Goal: Information Seeking & Learning: Learn about a topic

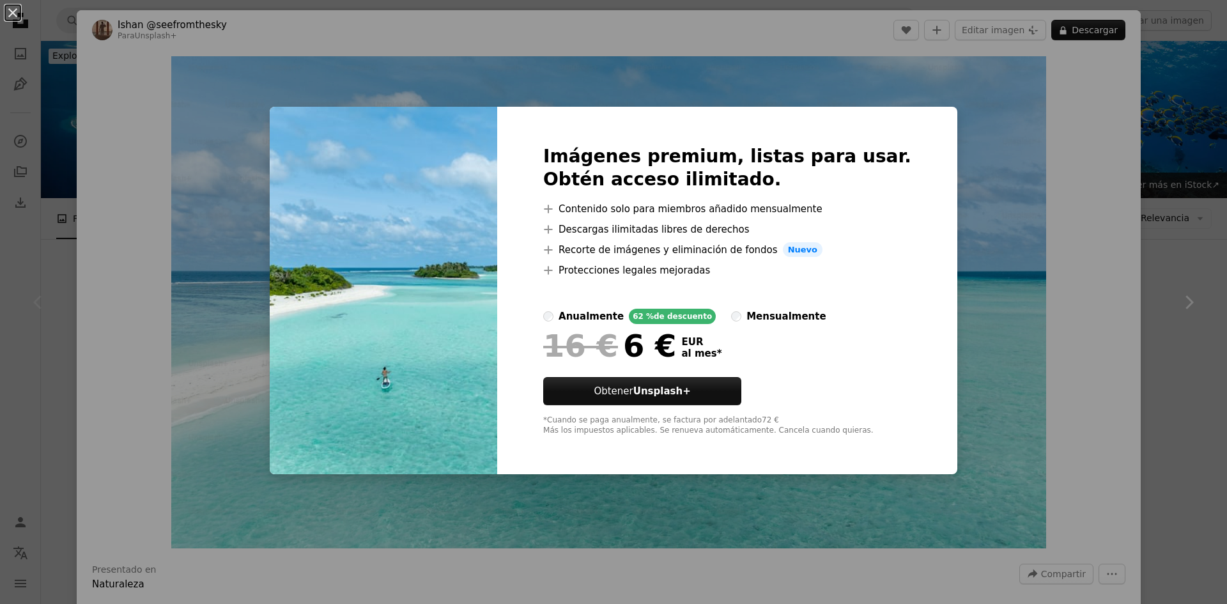
click at [736, 98] on div "An X shape Imágenes premium, listas para usar. Obtén acceso ilimitado. A plus s…" at bounding box center [613, 302] width 1227 height 604
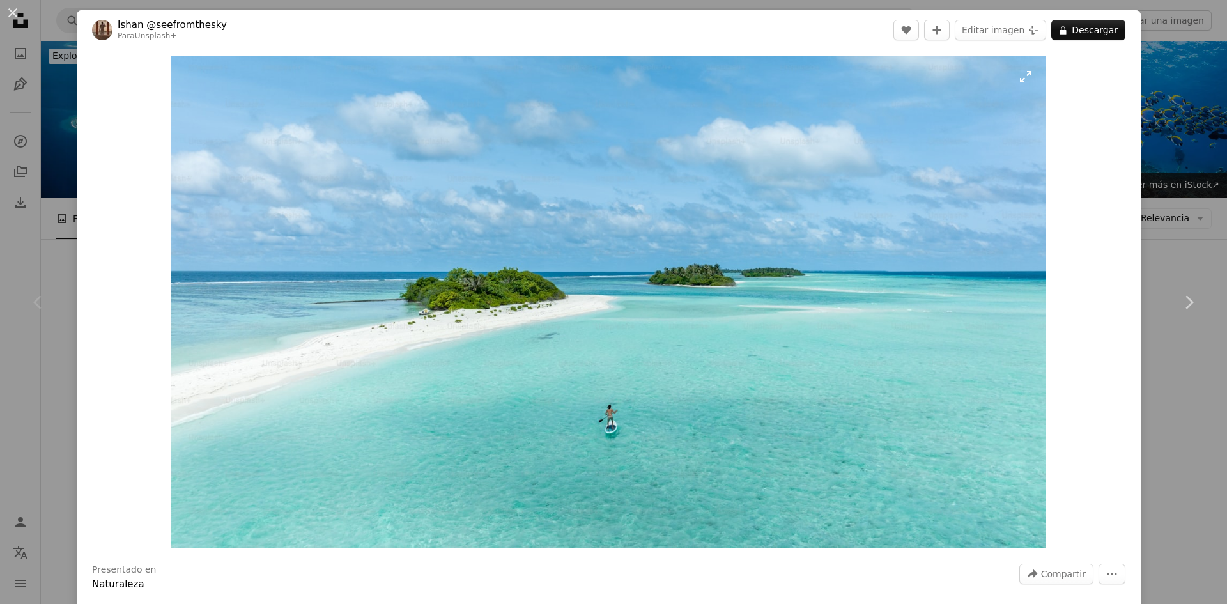
click at [1020, 76] on img "Ampliar en esta imagen" at bounding box center [608, 302] width 875 height 492
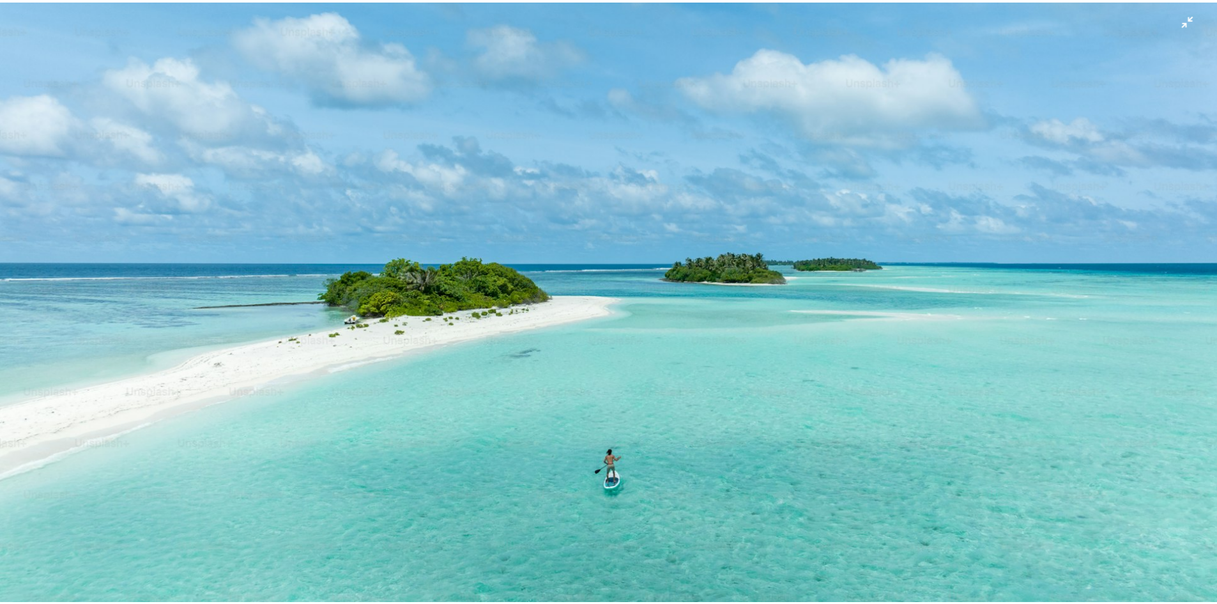
scroll to position [75, 0]
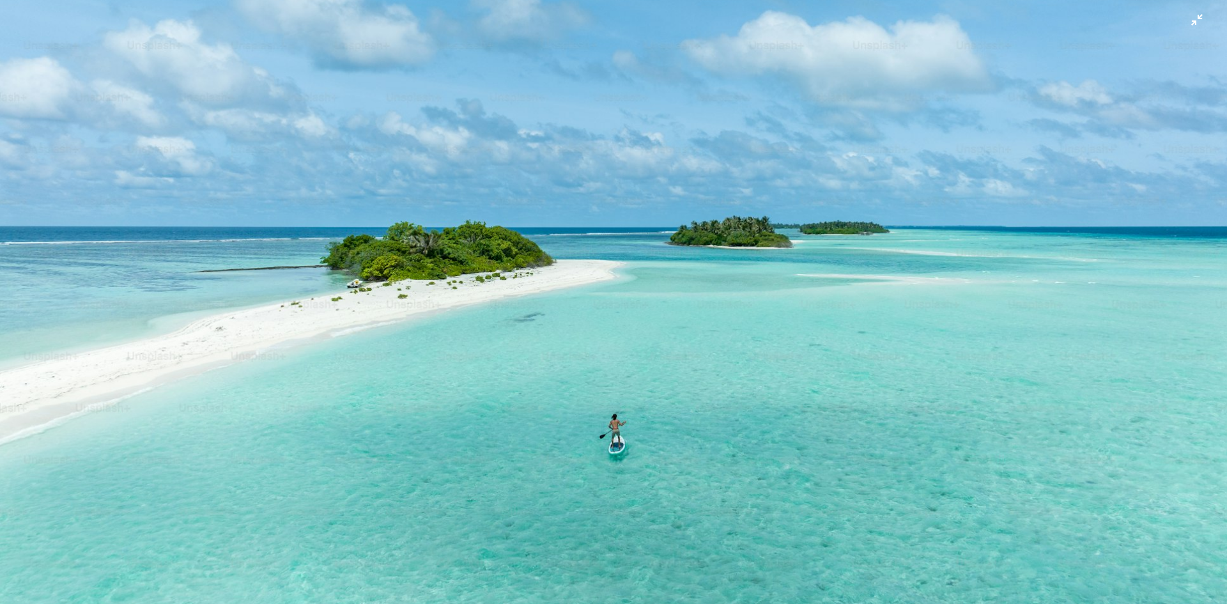
click at [1186, 18] on img "Reducir el zoom en esta imagen" at bounding box center [613, 270] width 1228 height 691
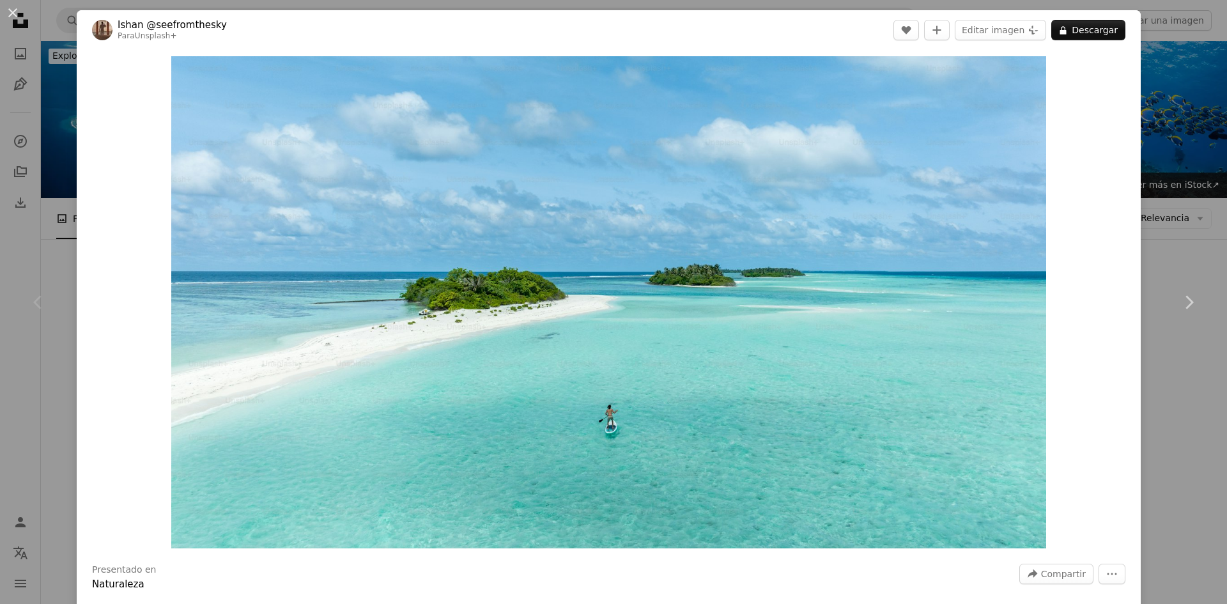
click at [1177, 45] on div "An X shape Chevron left Chevron right Ishan @seefromthesky Para Unsplash+ A hea…" at bounding box center [613, 302] width 1227 height 604
